Goal: Transaction & Acquisition: Purchase product/service

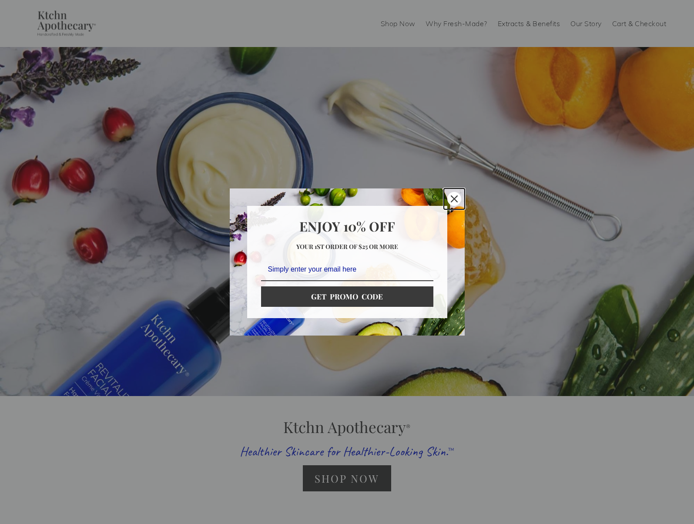
click at [453, 196] on icon "close icon" at bounding box center [454, 198] width 7 height 7
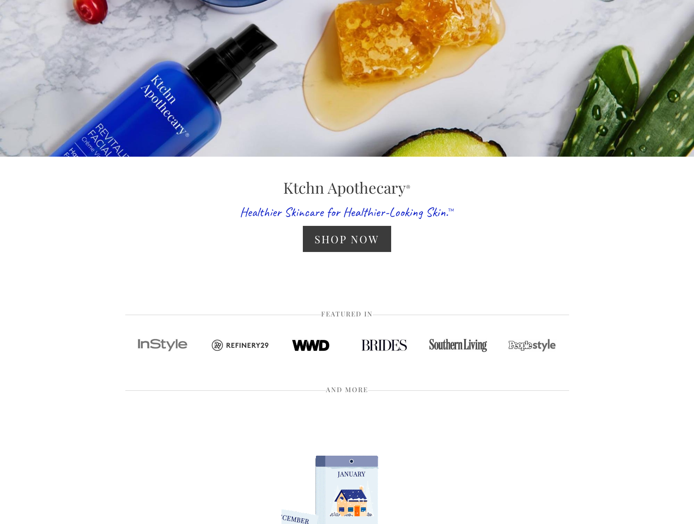
scroll to position [413, 0]
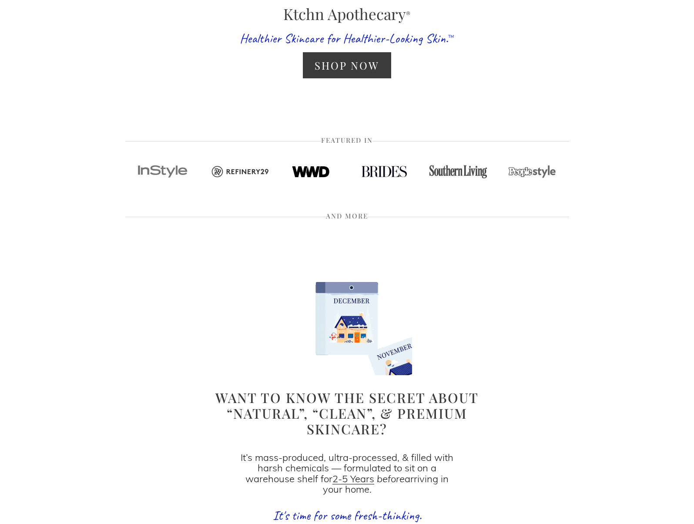
click at [352, 80] on div "Shop Now" at bounding box center [347, 65] width 306 height 40
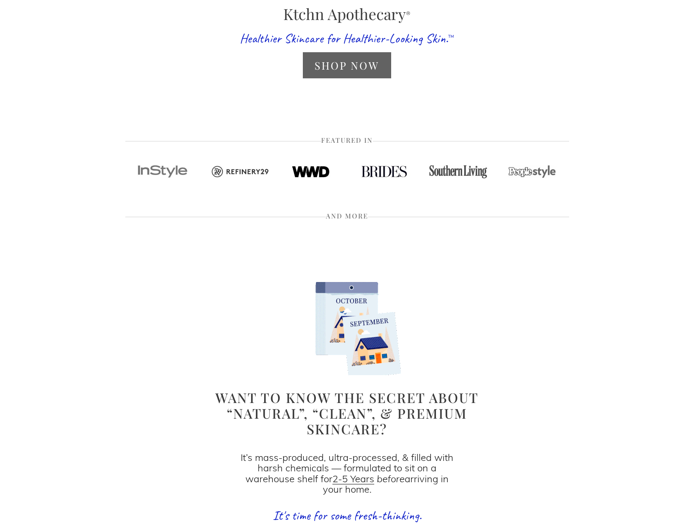
click at [337, 71] on link "Shop Now" at bounding box center [347, 65] width 88 height 26
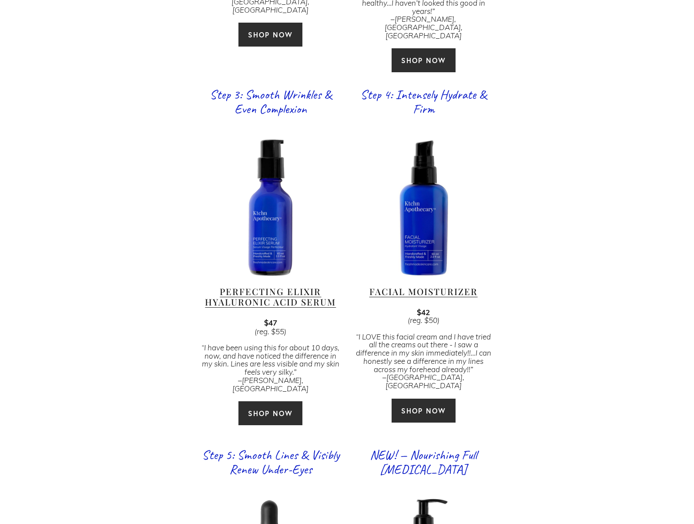
scroll to position [1100, 0]
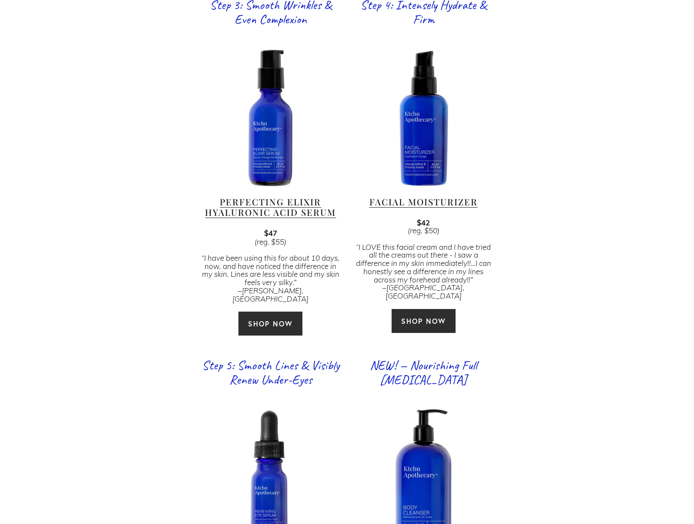
click at [446, 309] on link "SHOP NOW" at bounding box center [423, 321] width 65 height 25
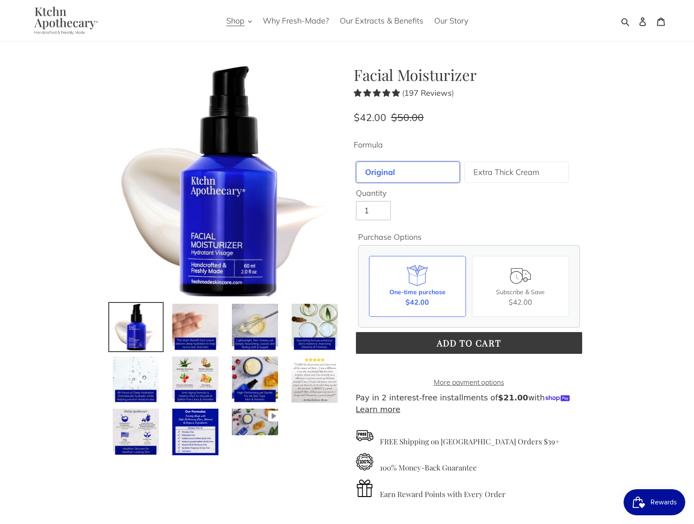
click at [374, 209] on input "1" at bounding box center [373, 210] width 35 height 19
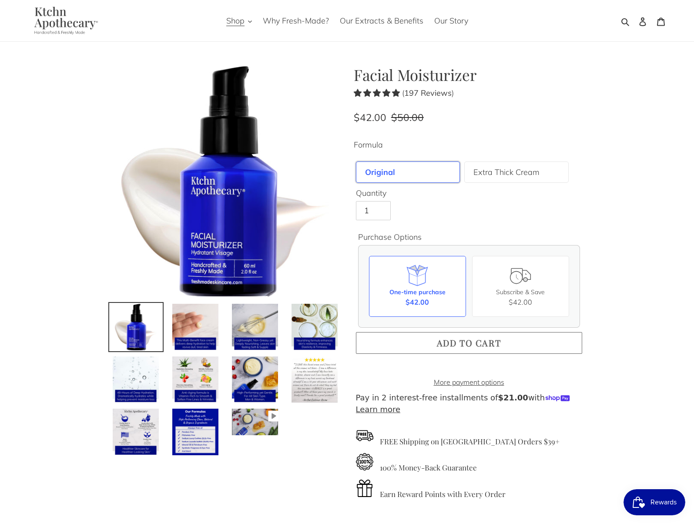
click at [454, 343] on span "Add to cart" at bounding box center [469, 343] width 64 height 12
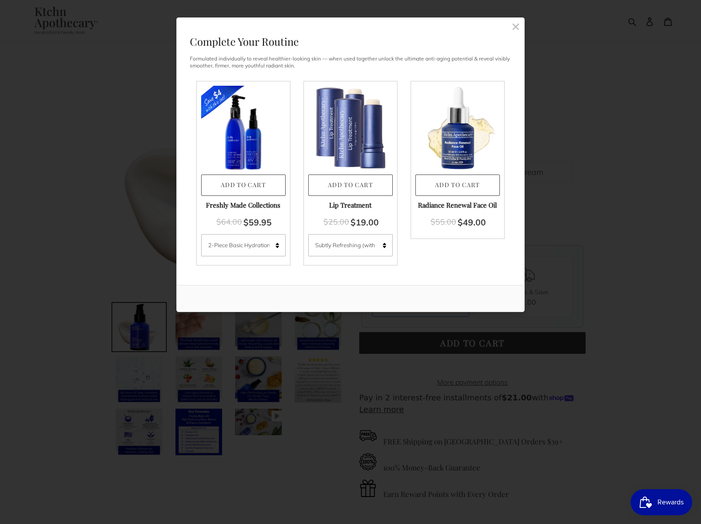
click at [518, 32] on link at bounding box center [515, 26] width 17 height 17
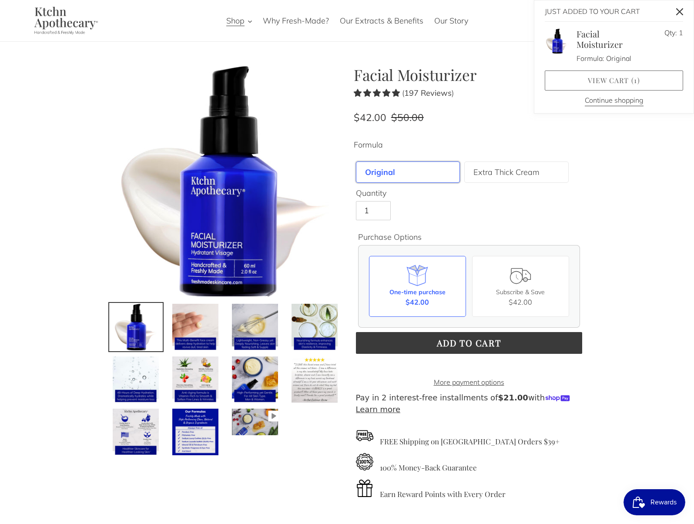
click at [639, 85] on link "View cart ( 1 )" at bounding box center [614, 81] width 138 height 20
